Goal: Task Accomplishment & Management: Manage account settings

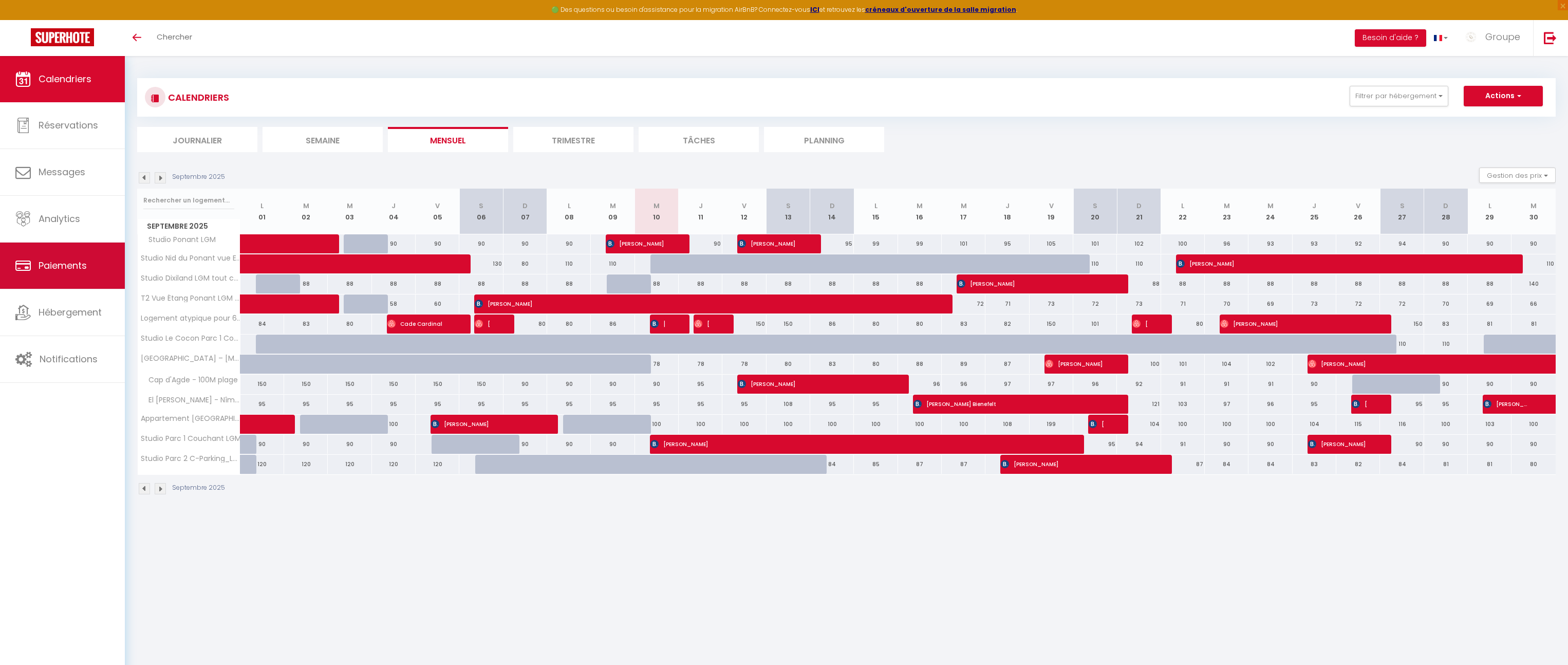
click at [79, 259] on span "Paiements" at bounding box center [63, 266] width 49 height 13
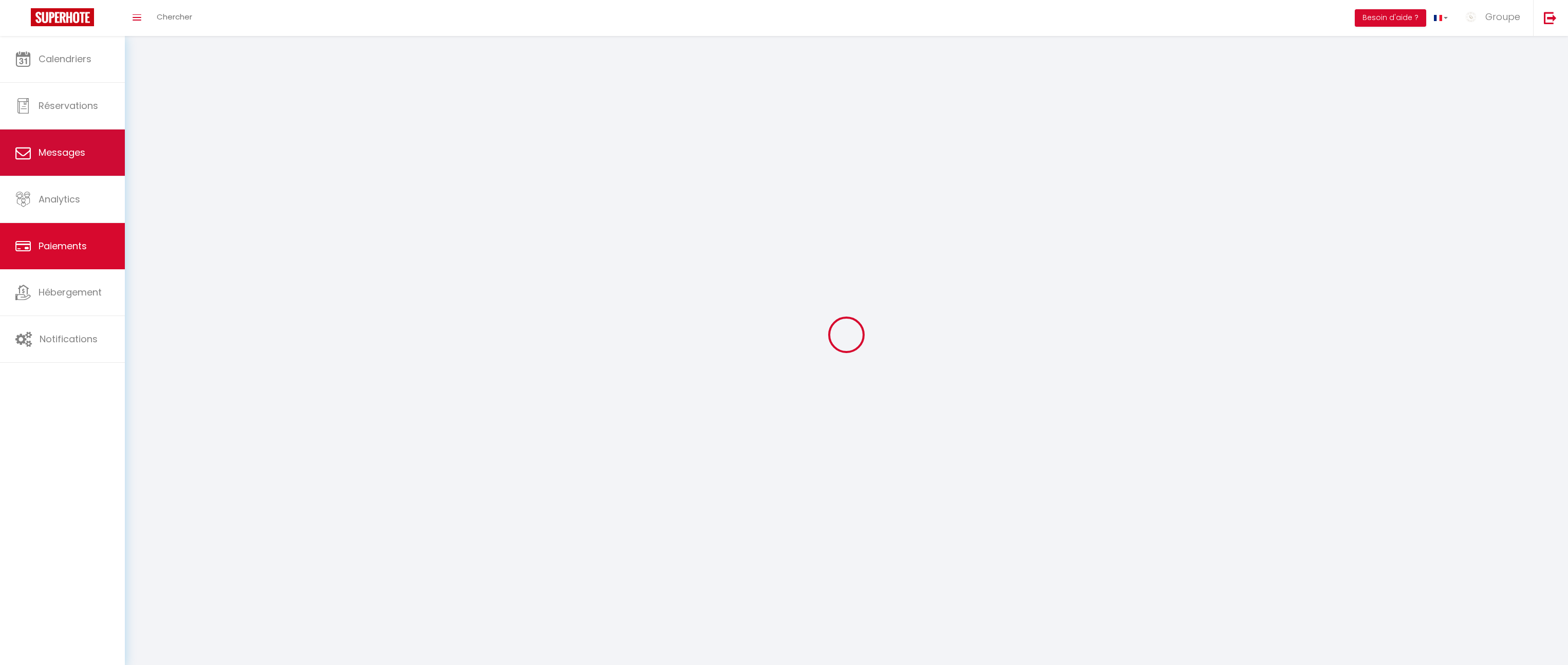
select select "2"
select select "0"
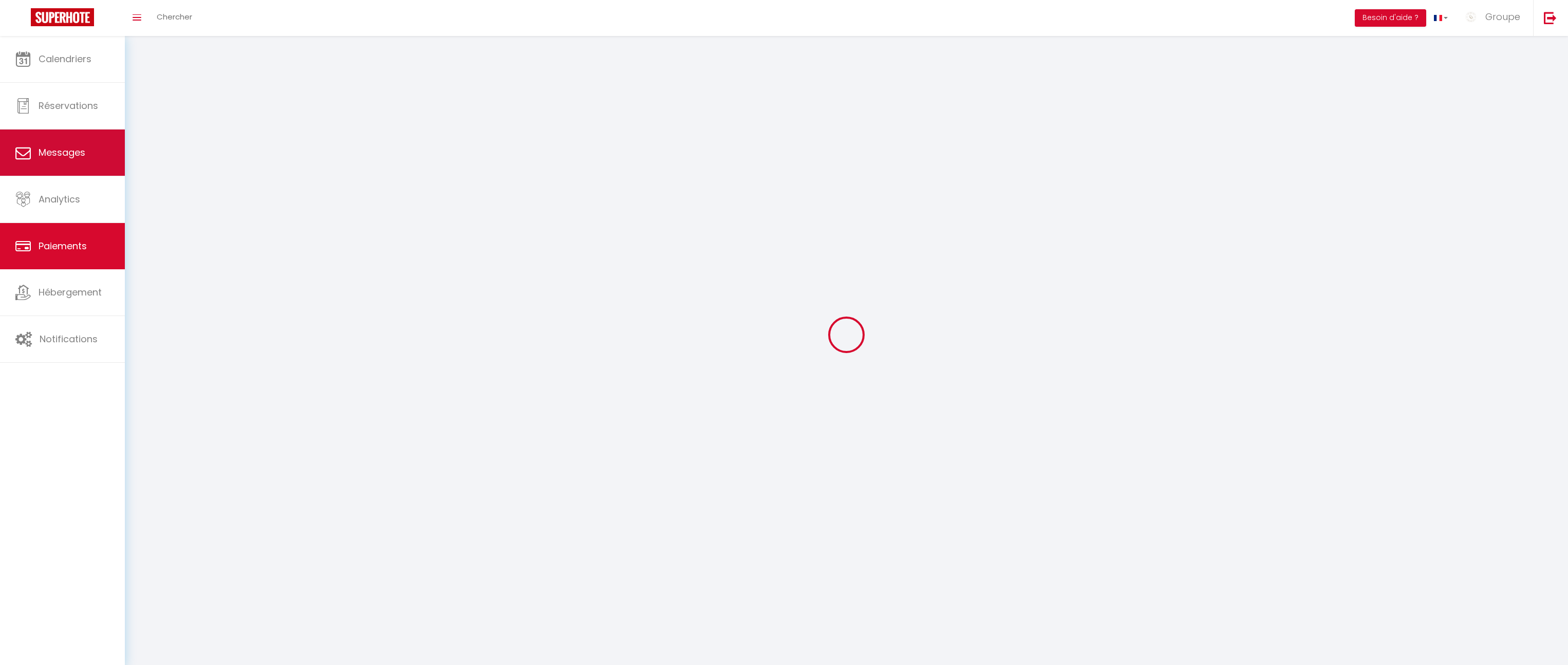
select select "0"
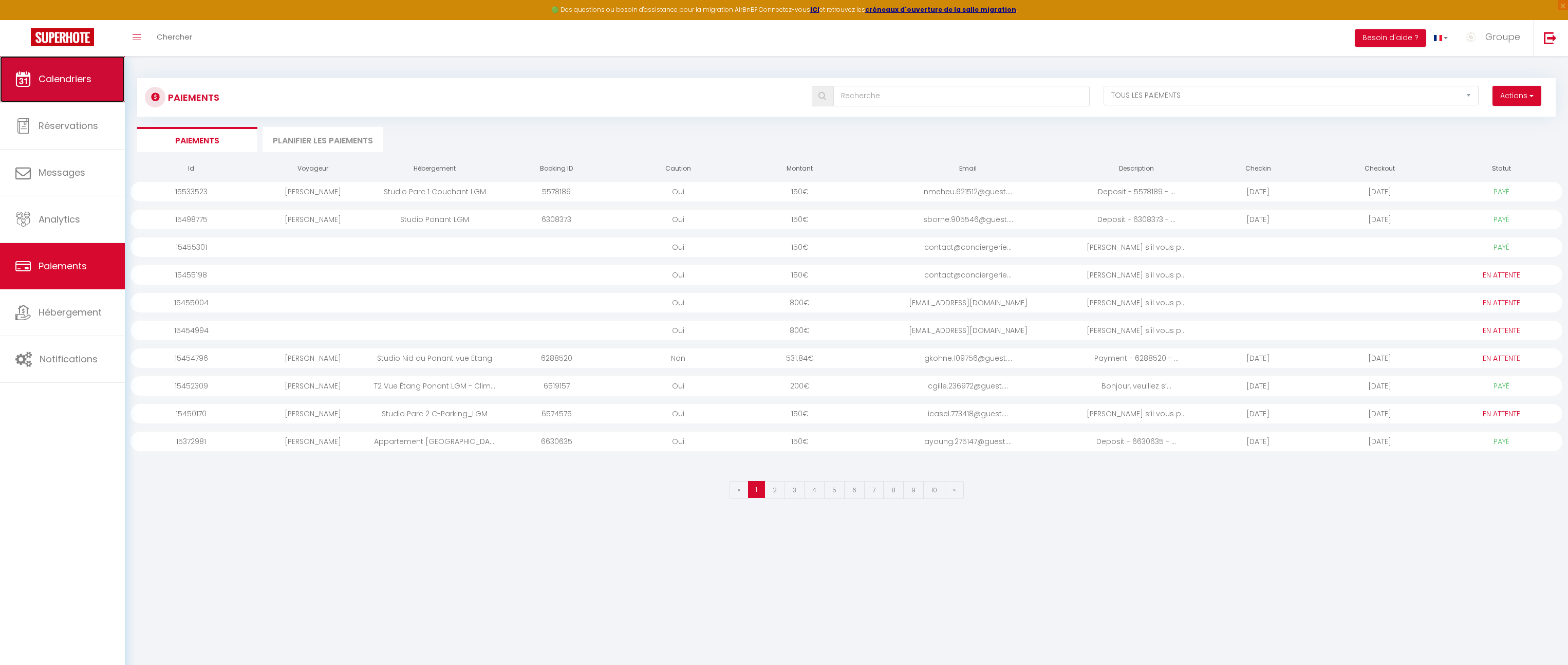
click at [67, 82] on span "Calendriers" at bounding box center [65, 79] width 53 height 13
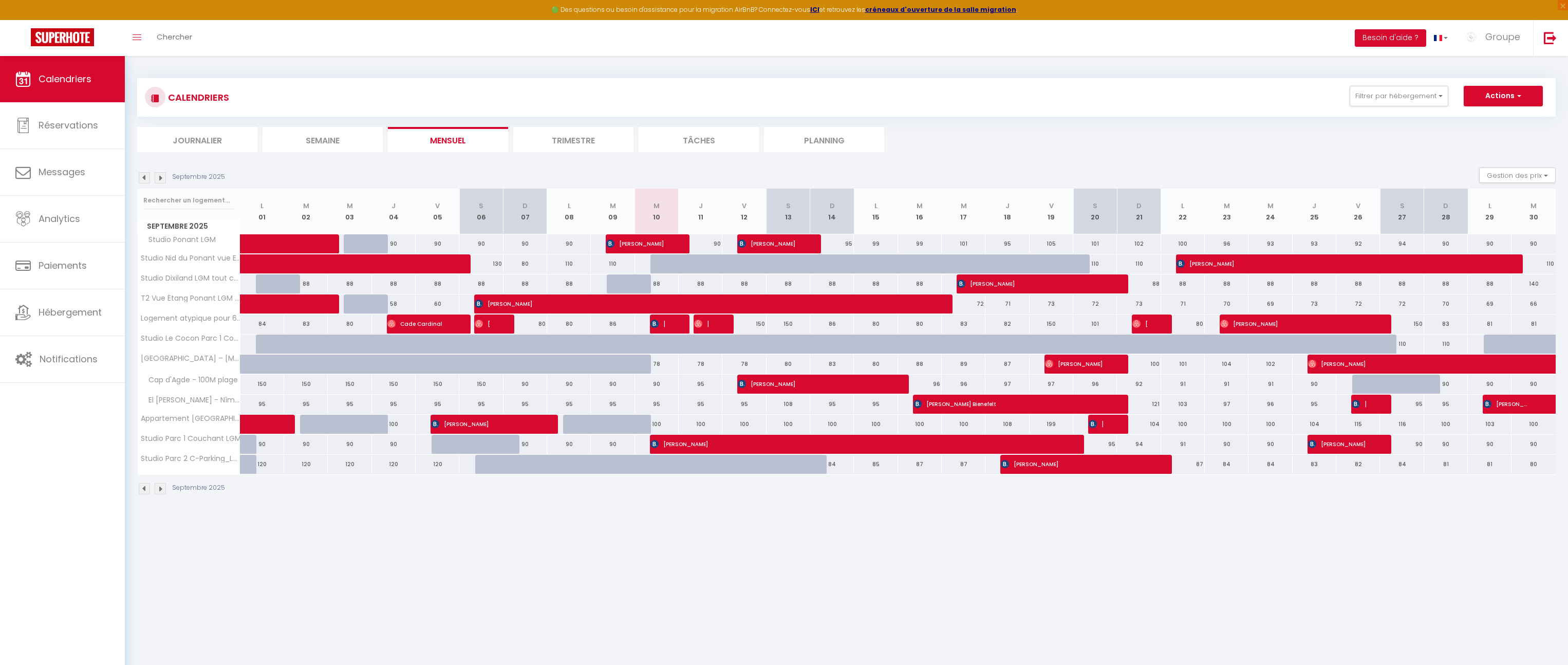
click at [666, 323] on div at bounding box center [671, 324] width 44 height 20
click at [662, 326] on span "[PERSON_NAME]" at bounding box center [657, 324] width 14 height 20
select select "OK"
select select "KO"
select select "0"
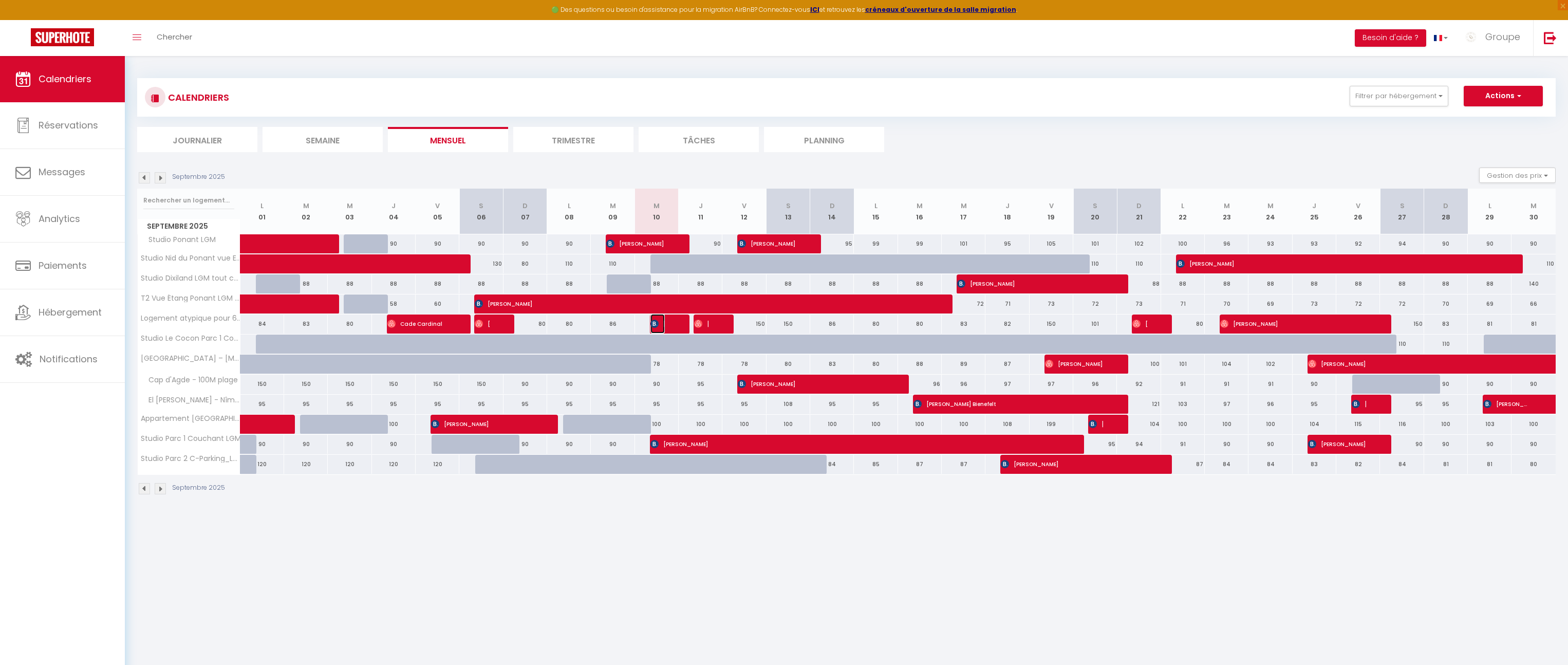
select select "0"
select select "1"
select select
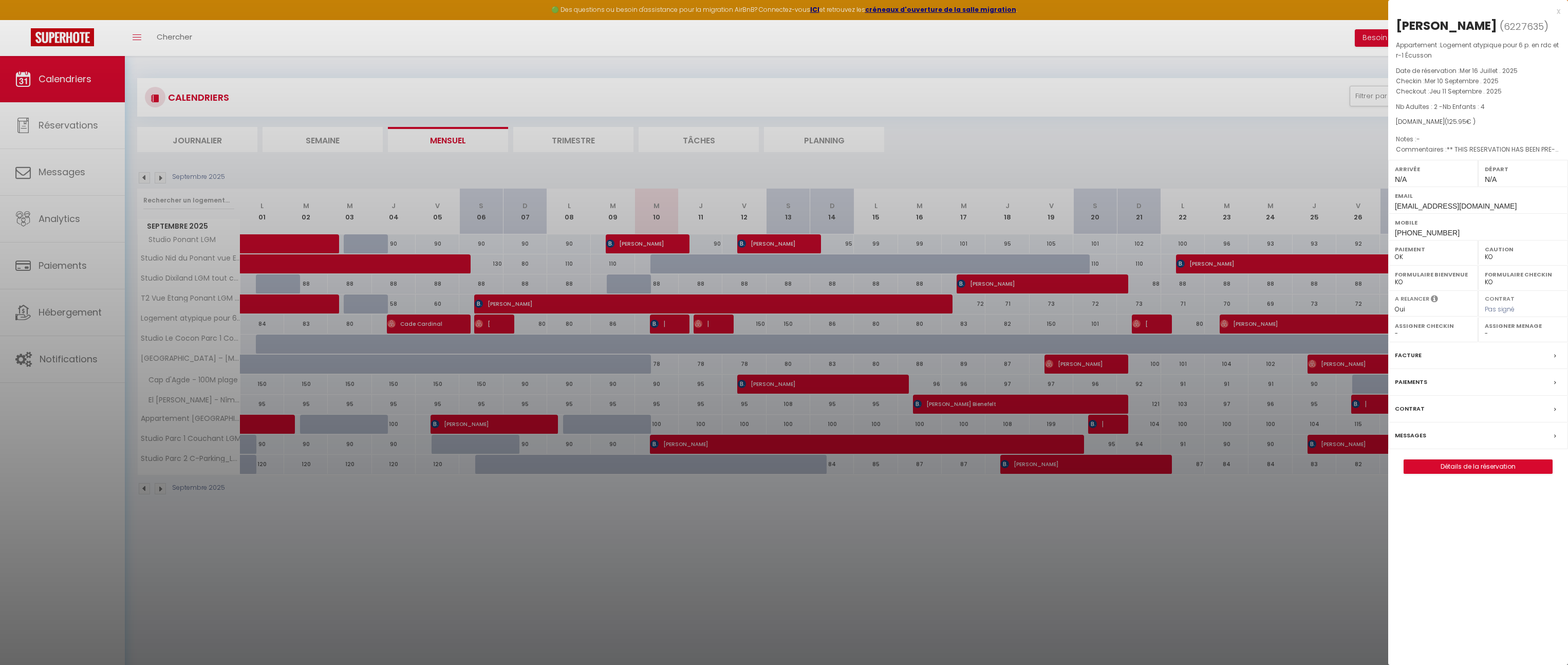
click at [1415, 438] on label "Messages" at bounding box center [1410, 435] width 31 height 11
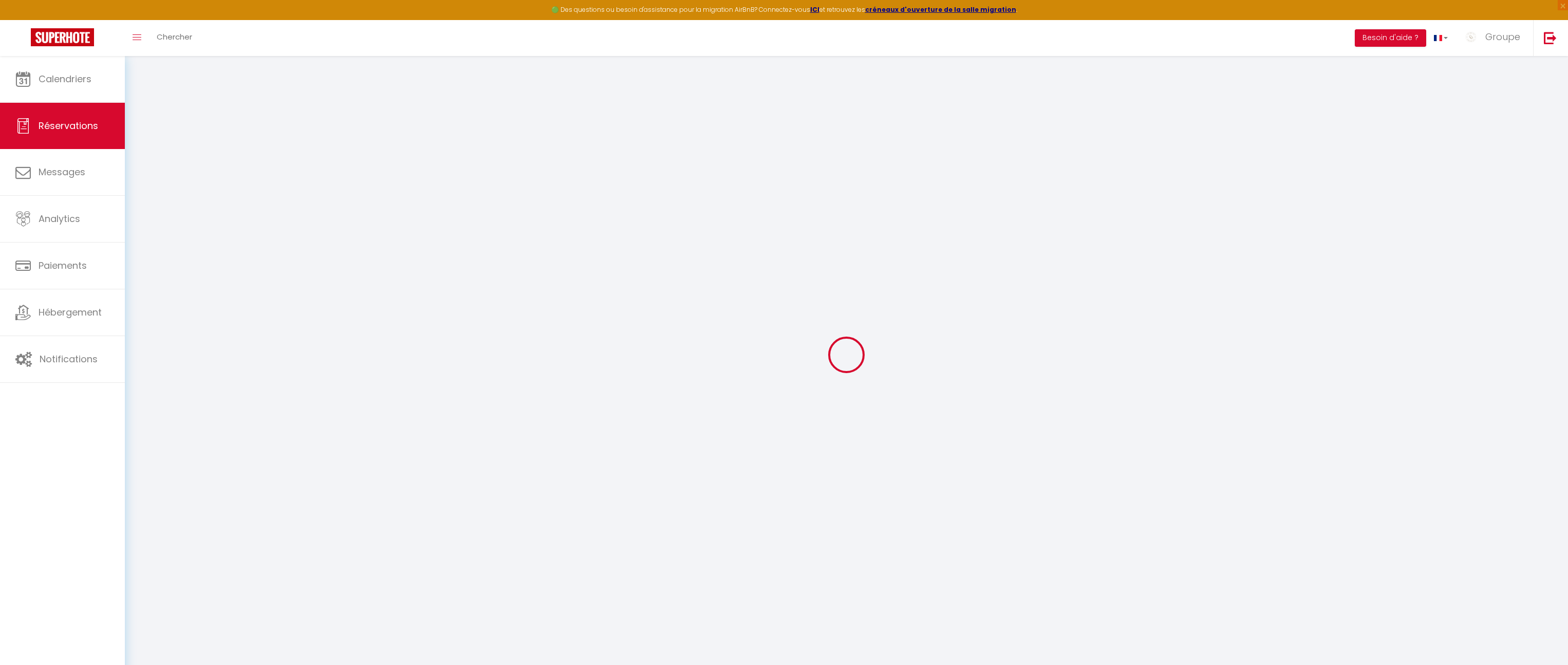
select select
checkbox input "false"
type textarea "** THIS RESERVATION HAS BEEN PRE-PAID ** BOOKING NOTE : Payment charge is EUR 1…"
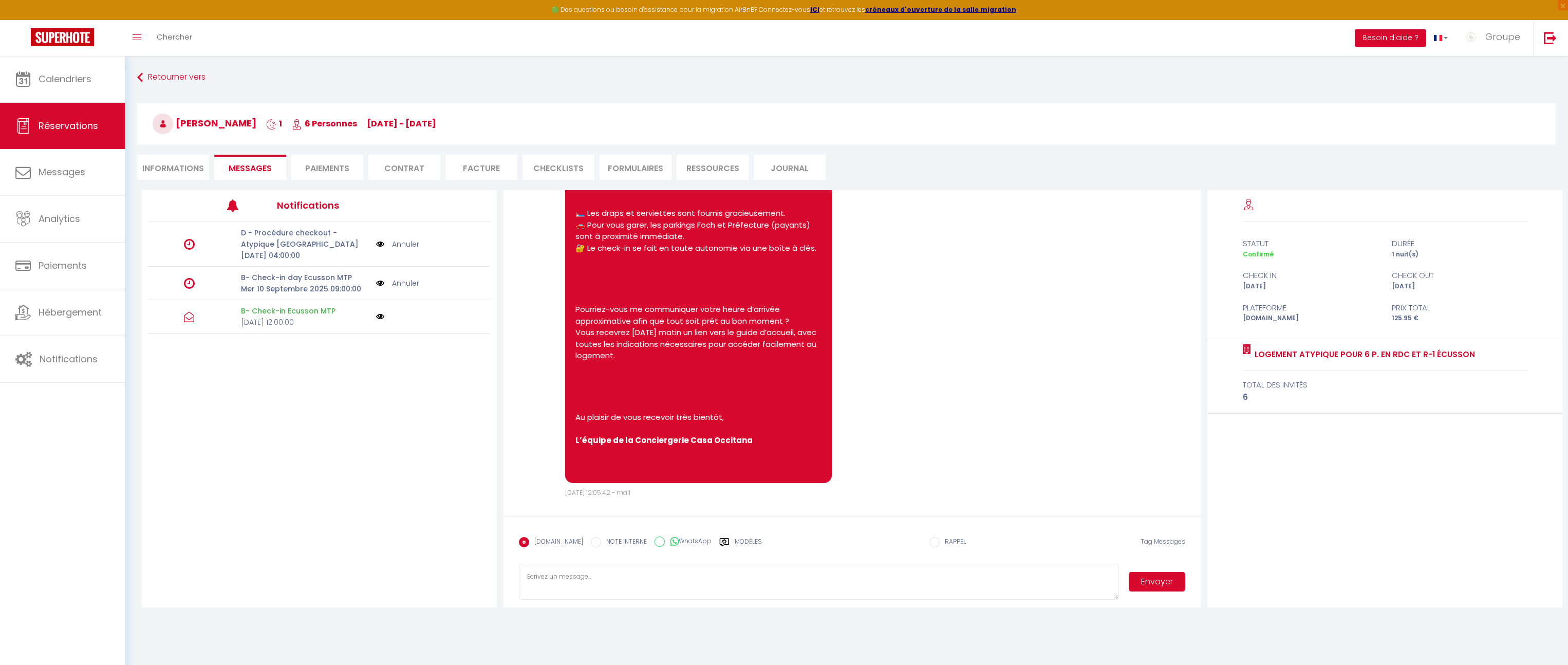
scroll to position [370, 0]
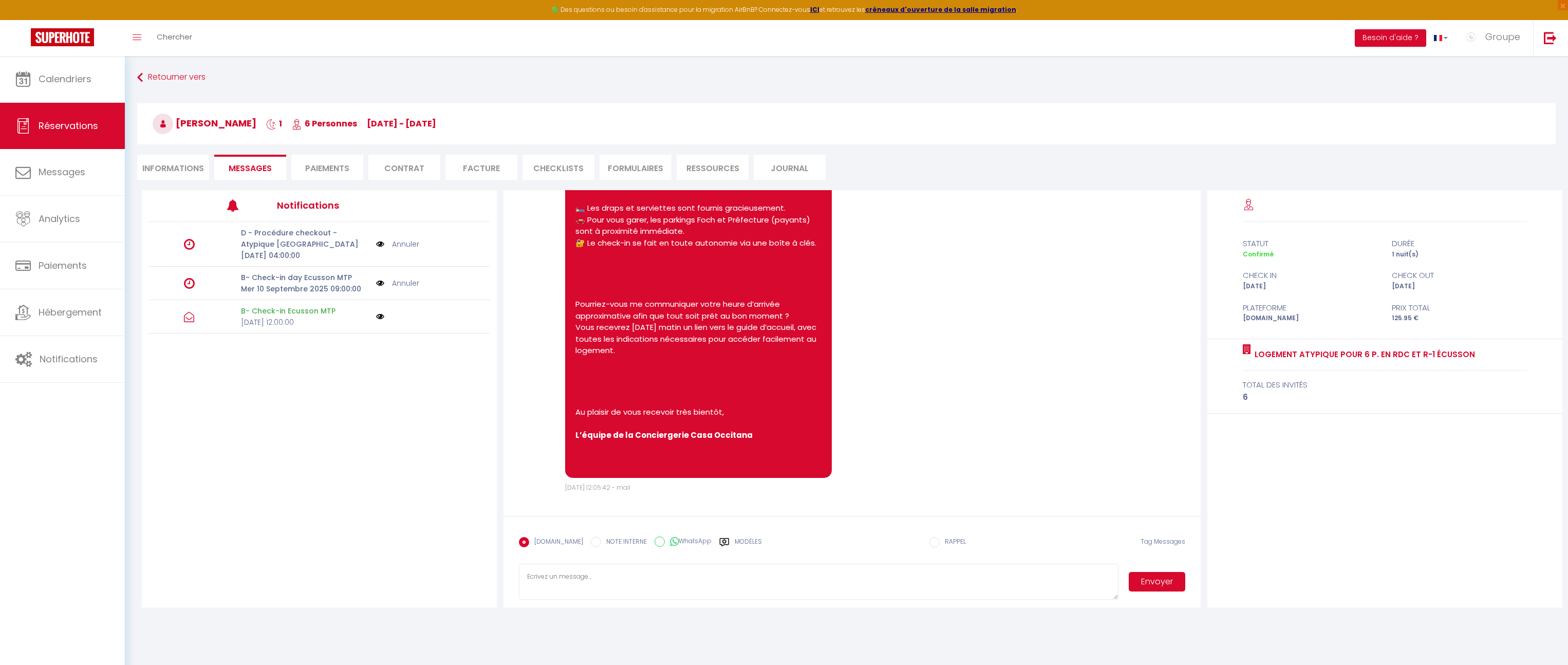
click at [306, 286] on p "Mer 10 Septembre 2025 09:00:00" at bounding box center [305, 289] width 129 height 12
click at [325, 280] on p "B- Check-in day Ecusson MTP" at bounding box center [305, 278] width 129 height 12
click at [381, 283] on img at bounding box center [380, 283] width 8 height 12
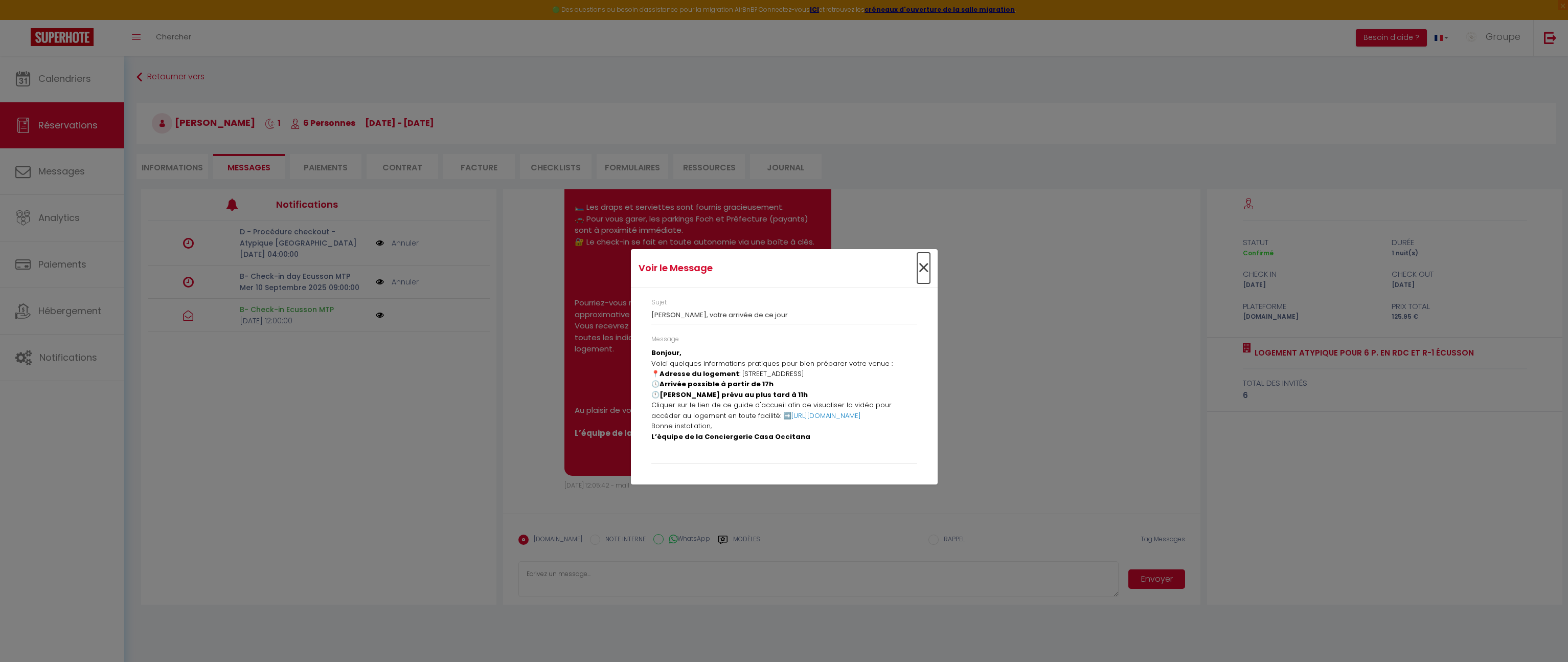
click at [920, 269] on span "×" at bounding box center [924, 268] width 13 height 30
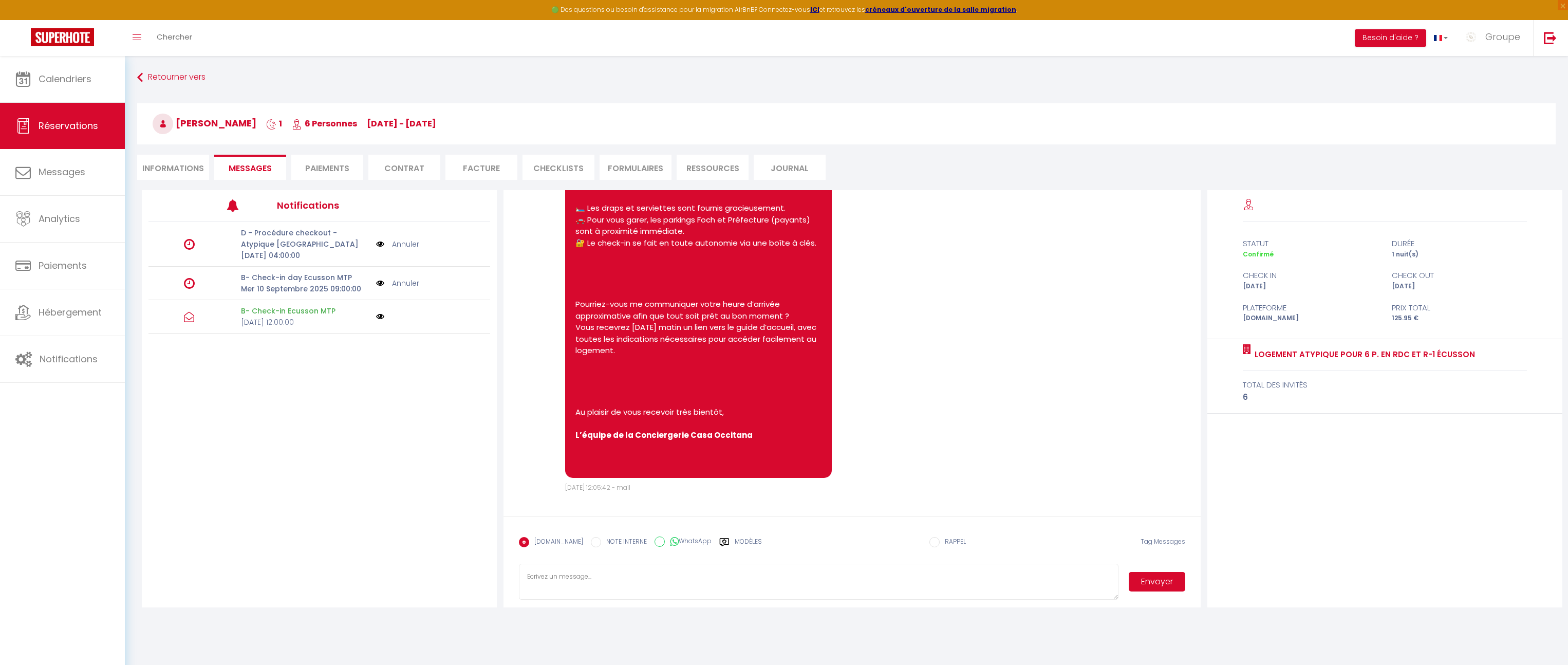
click at [407, 283] on link "Annuler" at bounding box center [405, 283] width 27 height 12
click at [46, 366] on link "Notifications" at bounding box center [62, 359] width 125 height 46
